Goal: Entertainment & Leisure: Consume media (video, audio)

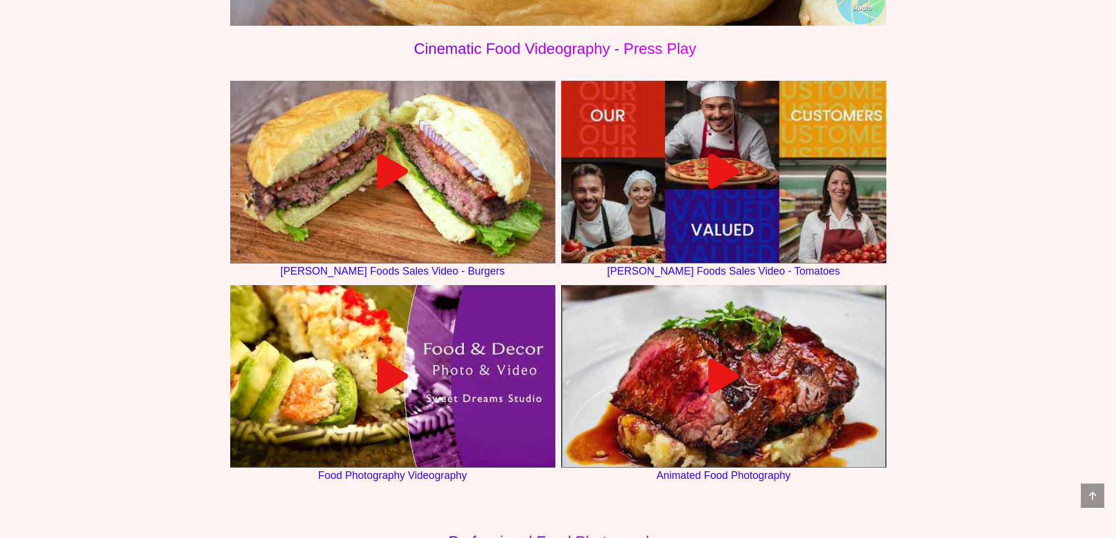
scroll to position [1230, 0]
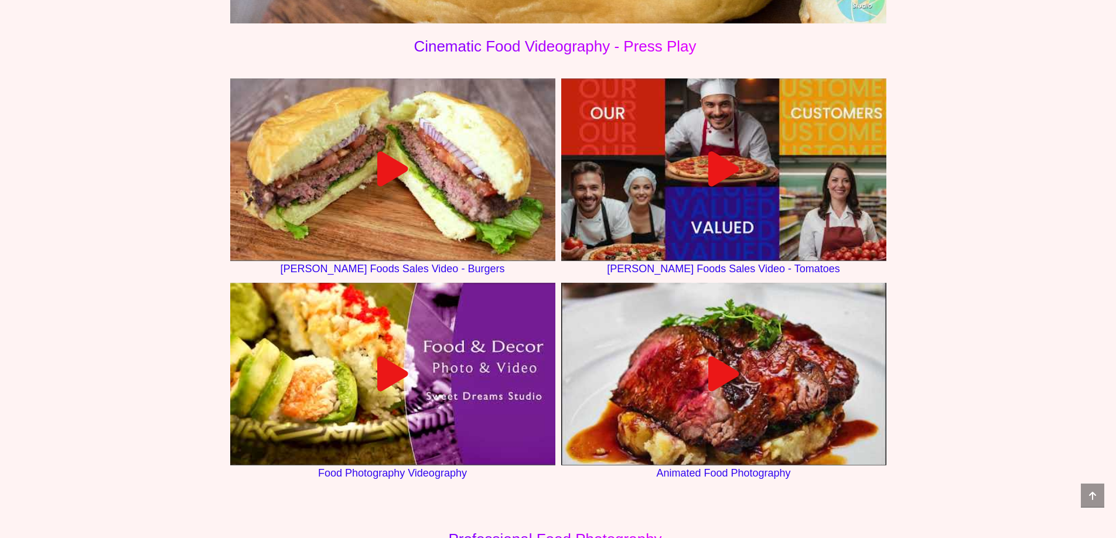
click at [716, 377] on icon at bounding box center [723, 374] width 35 height 35
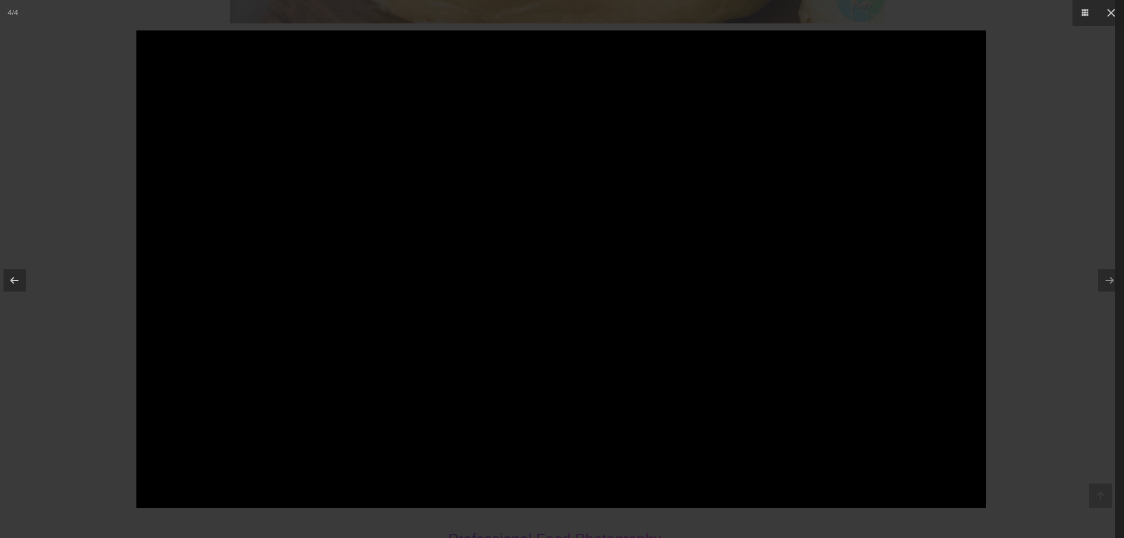
click at [1115, 395] on div at bounding box center [562, 269] width 1124 height 538
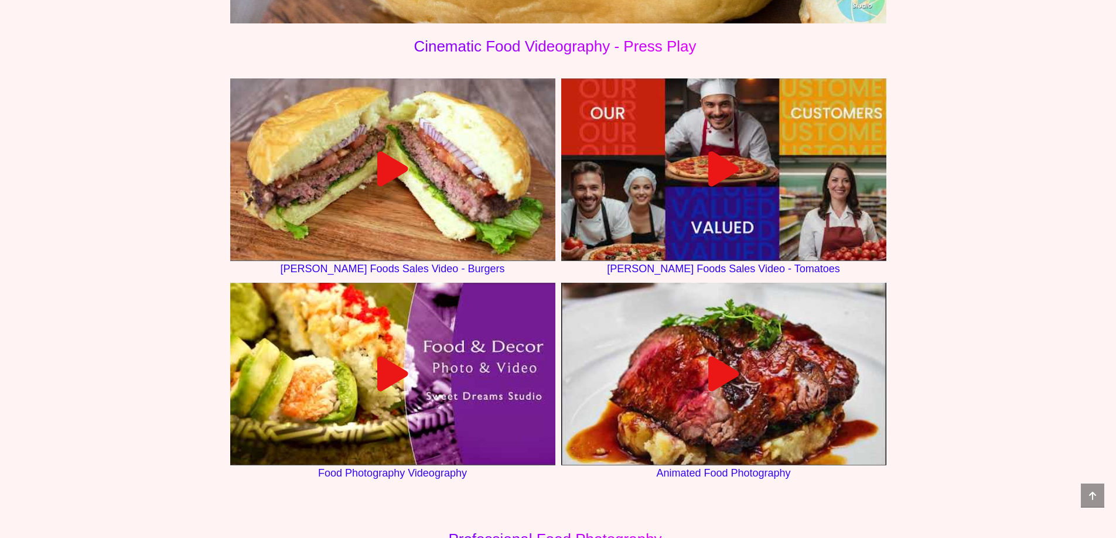
click at [386, 371] on icon at bounding box center [392, 374] width 35 height 35
click at [371, 166] on div at bounding box center [392, 169] width 325 height 35
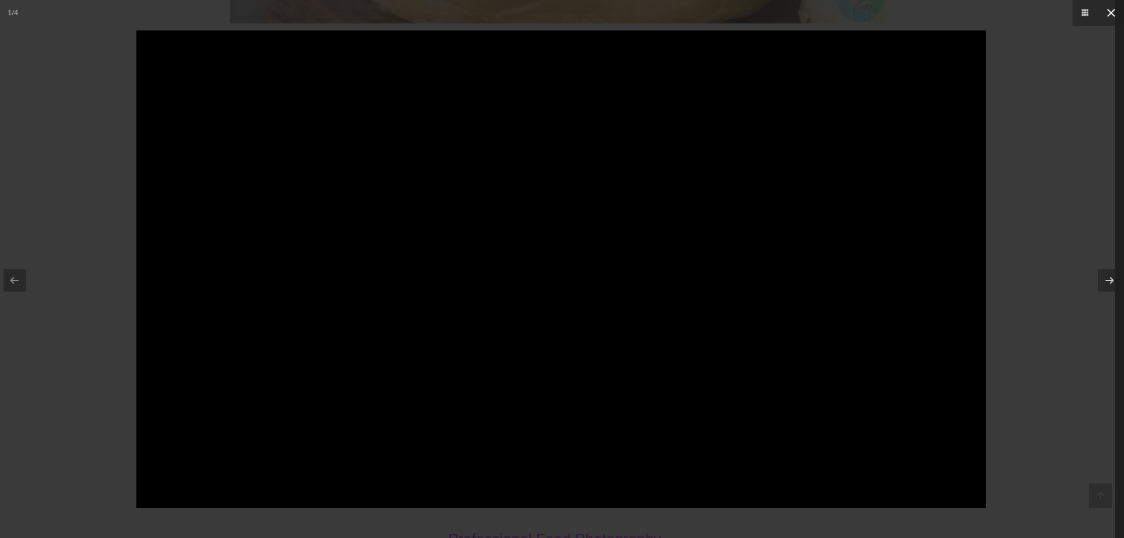
click at [1110, 9] on icon at bounding box center [1111, 13] width 14 height 14
